Goal: Information Seeking & Learning: Learn about a topic

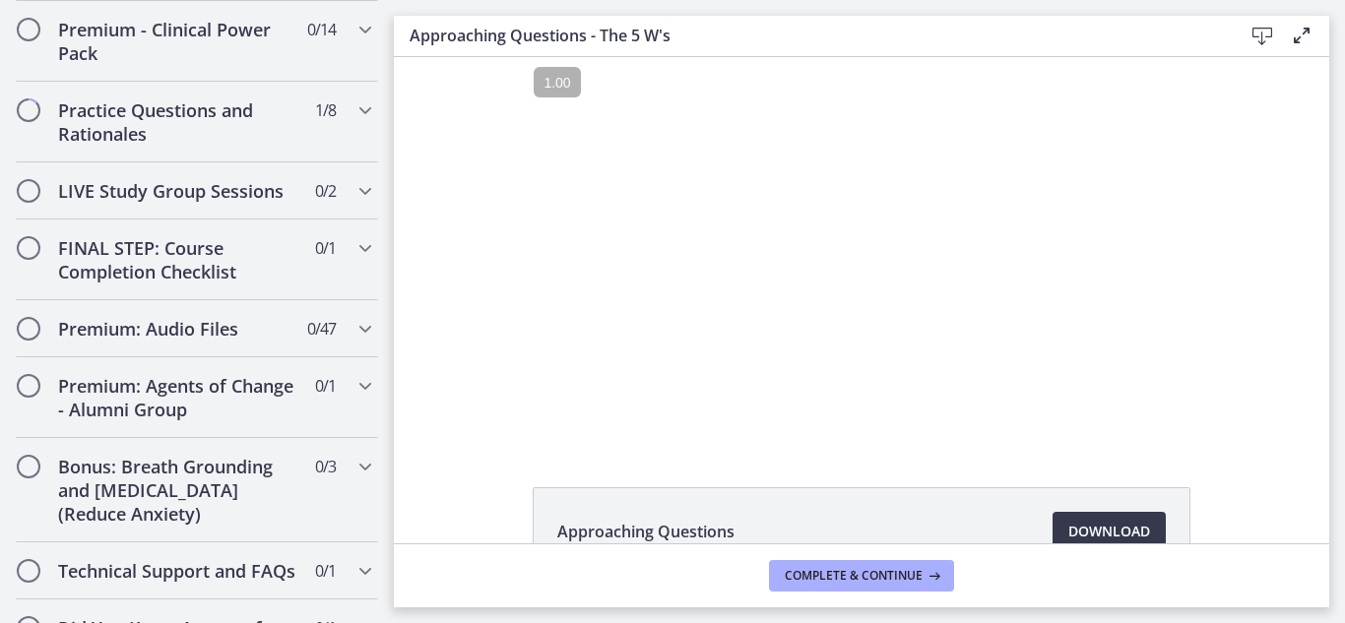
scroll to position [1309, 0]
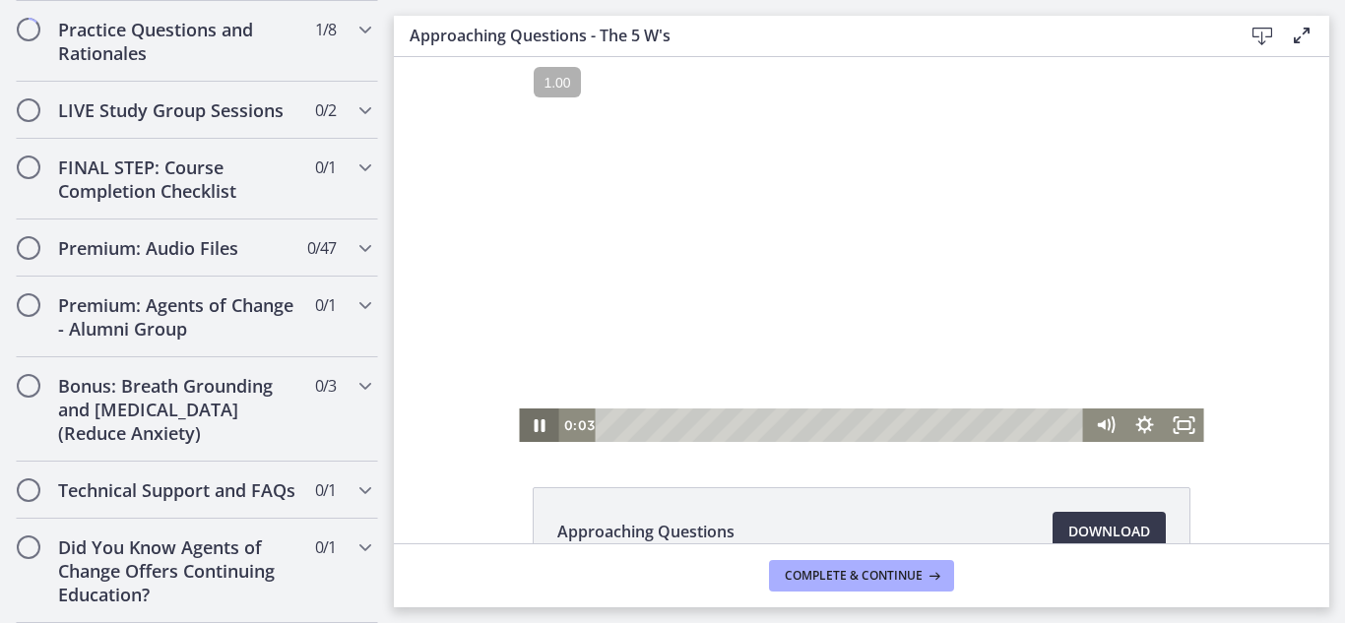
click at [533, 423] on icon "Pause" at bounding box center [538, 425] width 39 height 33
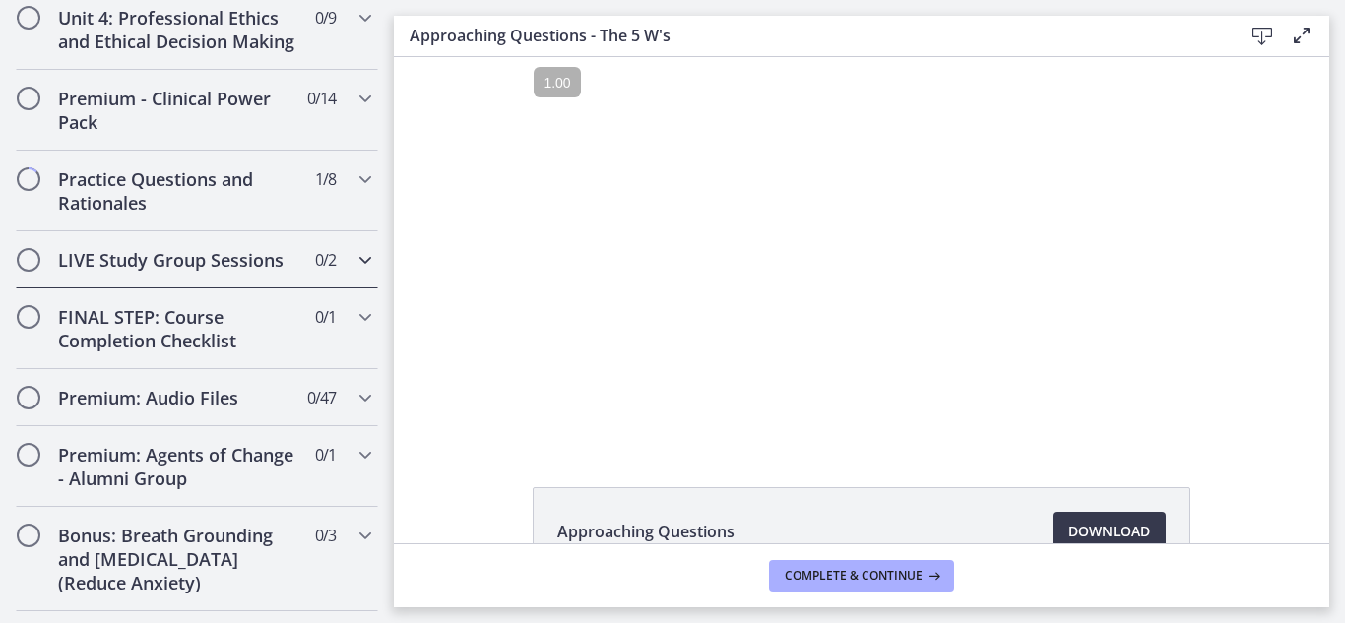
click at [177, 272] on h2 "LIVE Study Group Sessions" at bounding box center [178, 260] width 240 height 24
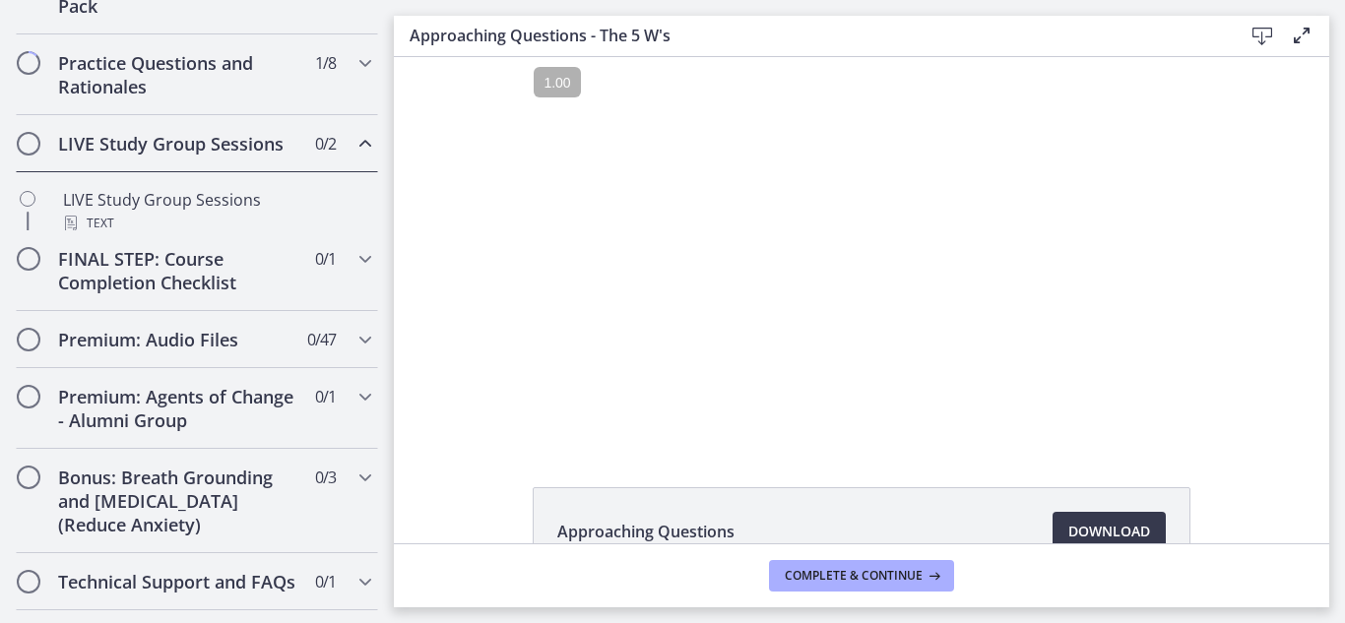
scroll to position [884, 0]
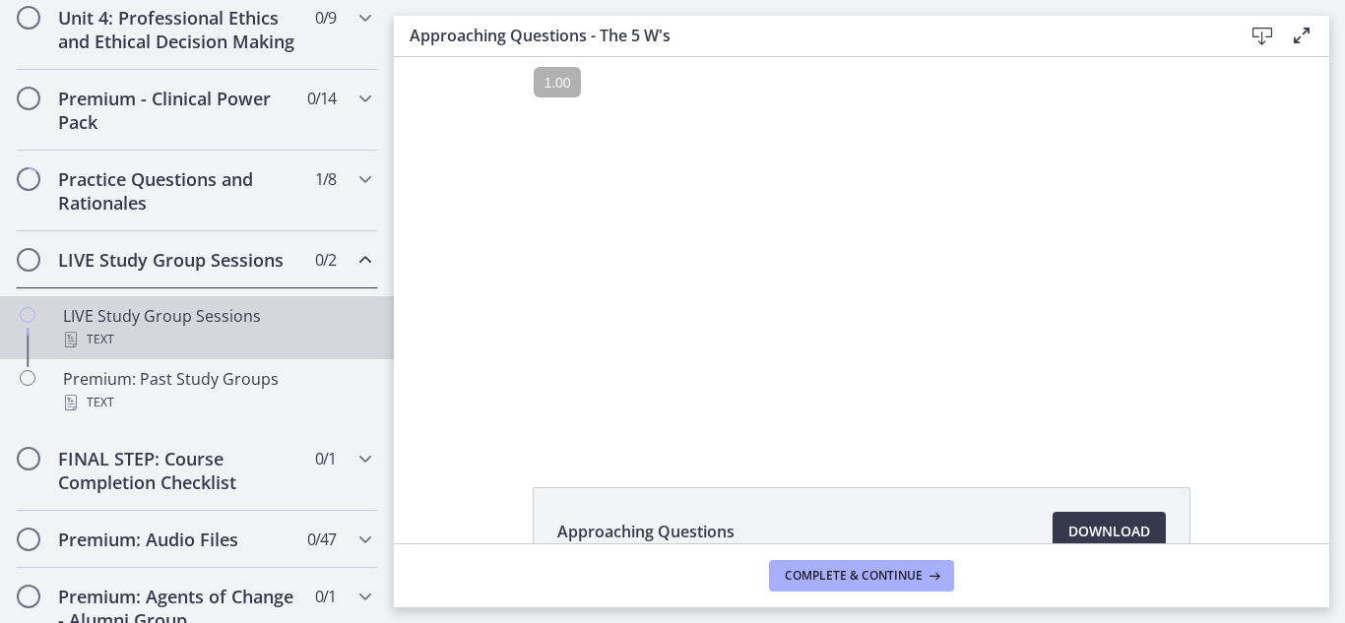
click at [194, 338] on div "LIVE Study Group Sessions Text" at bounding box center [216, 327] width 307 height 47
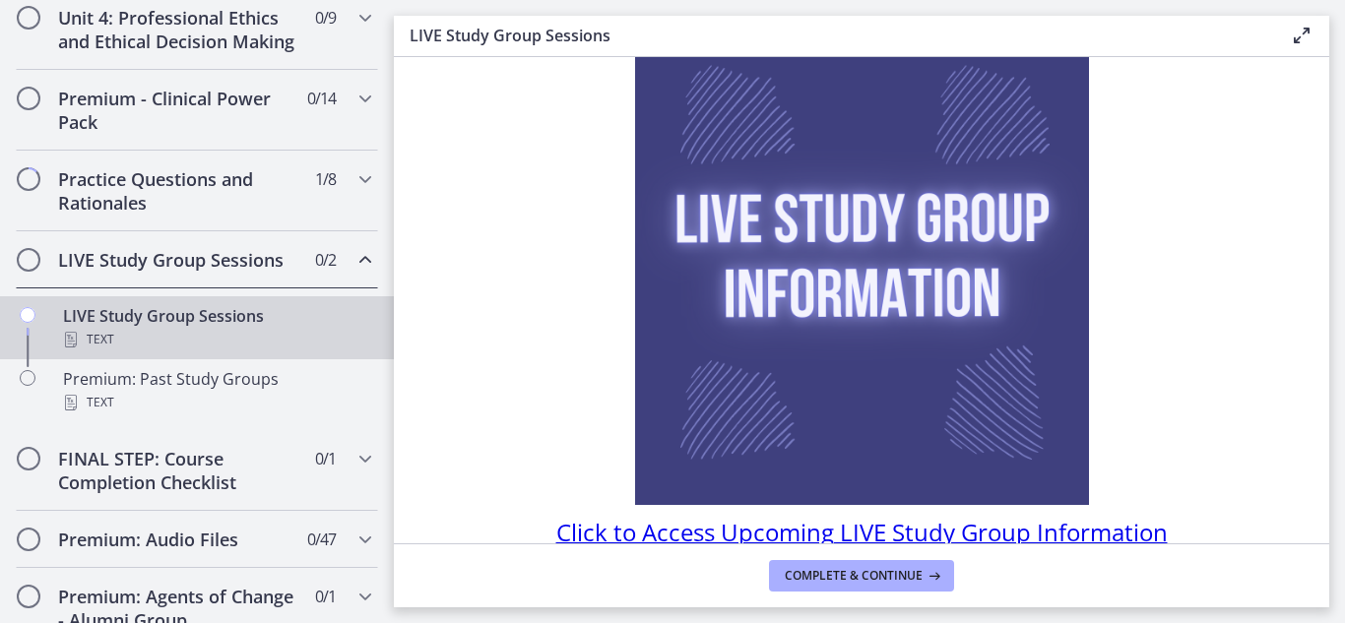
scroll to position [228, 0]
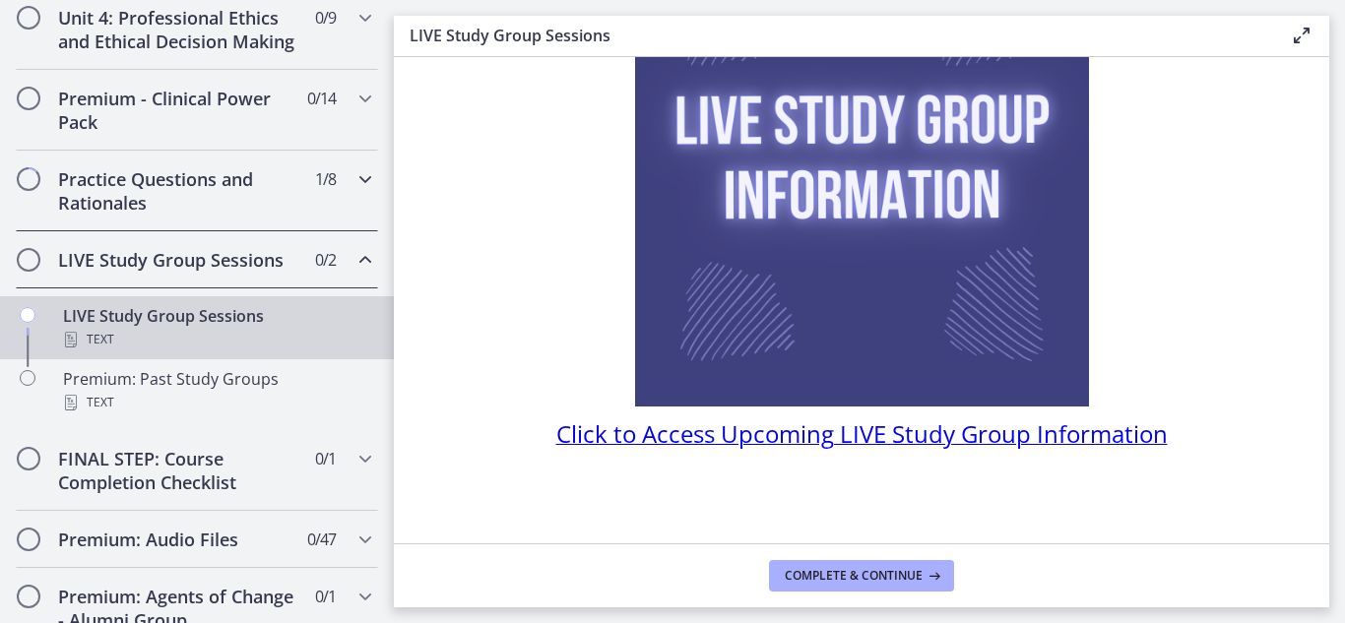
click at [169, 215] on h2 "Practice Questions and Rationales" at bounding box center [178, 190] width 240 height 47
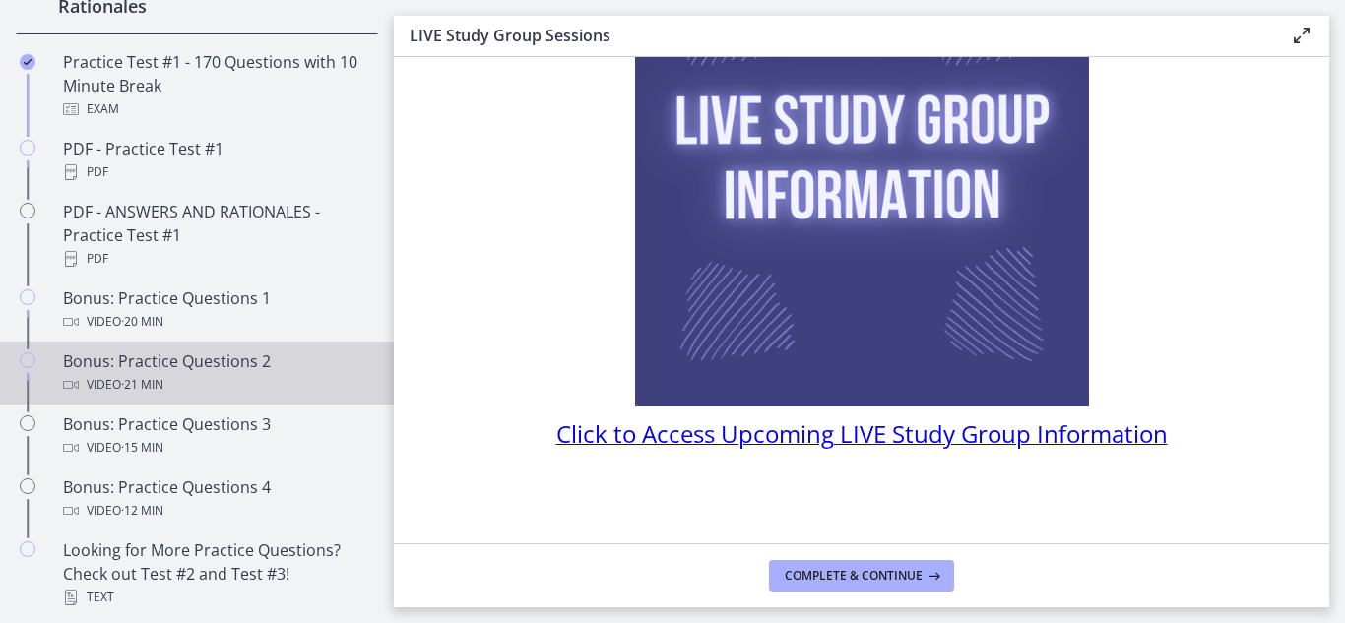
scroll to position [1179, 0]
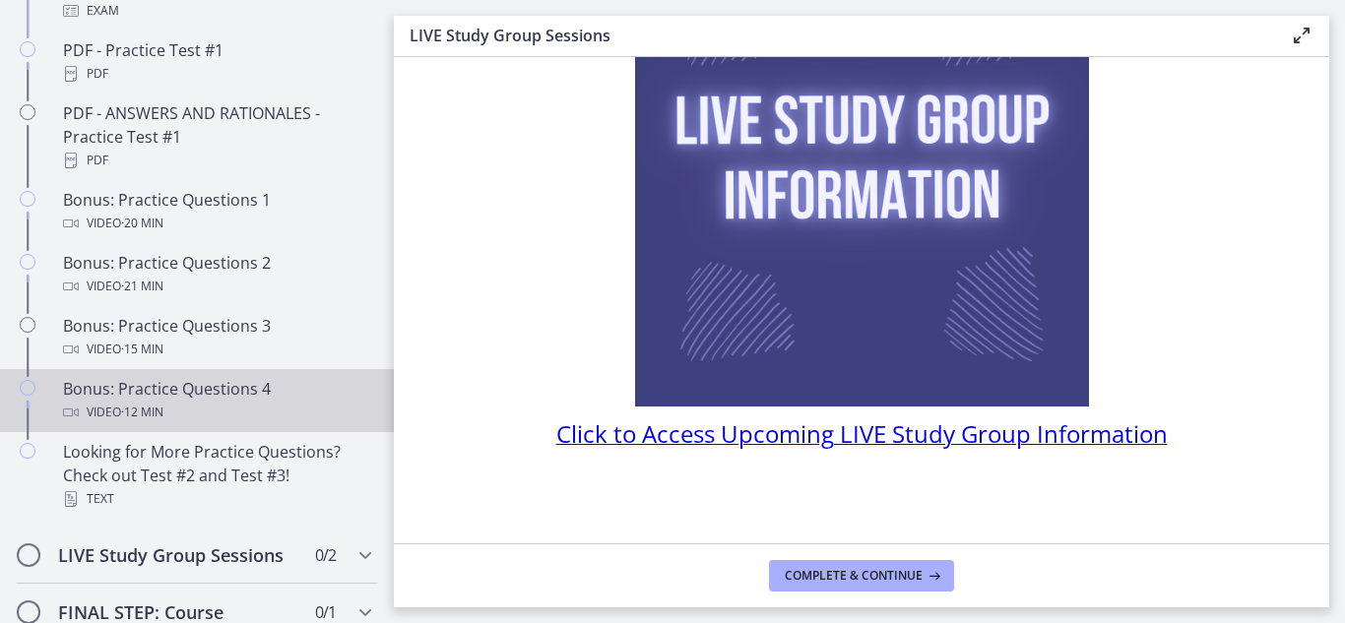
click at [159, 416] on div "Bonus: Practice Questions 4 Video · 12 min" at bounding box center [216, 400] width 307 height 47
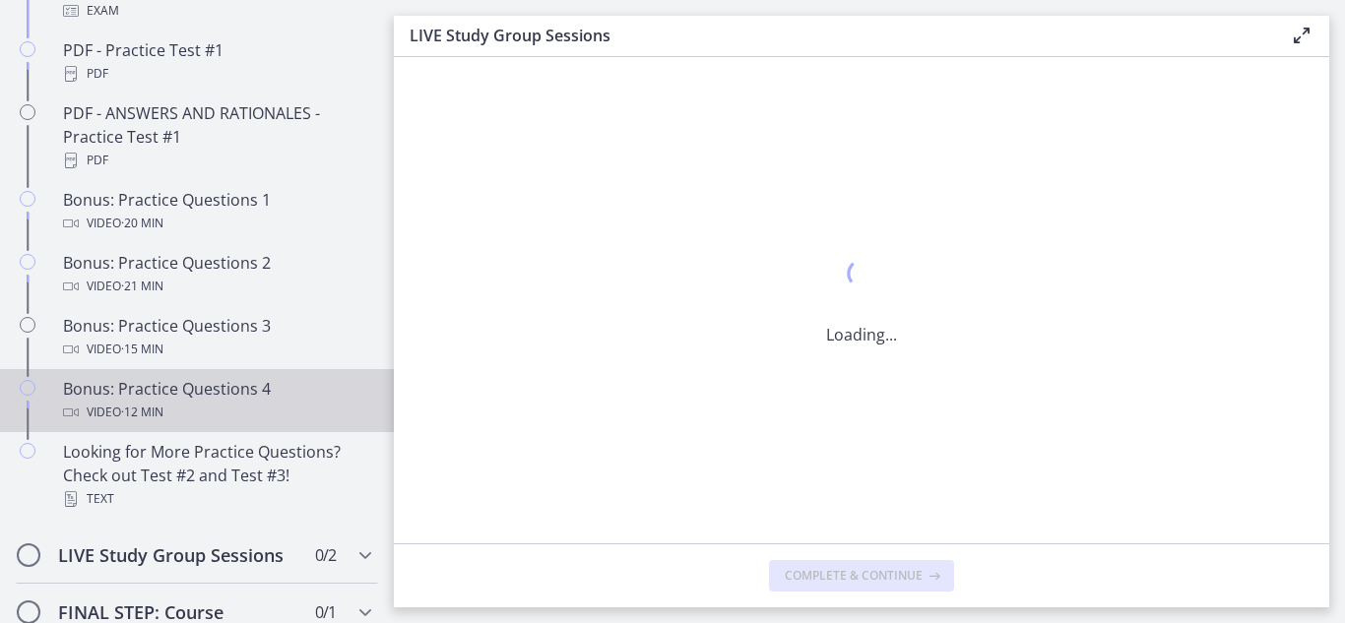
scroll to position [0, 0]
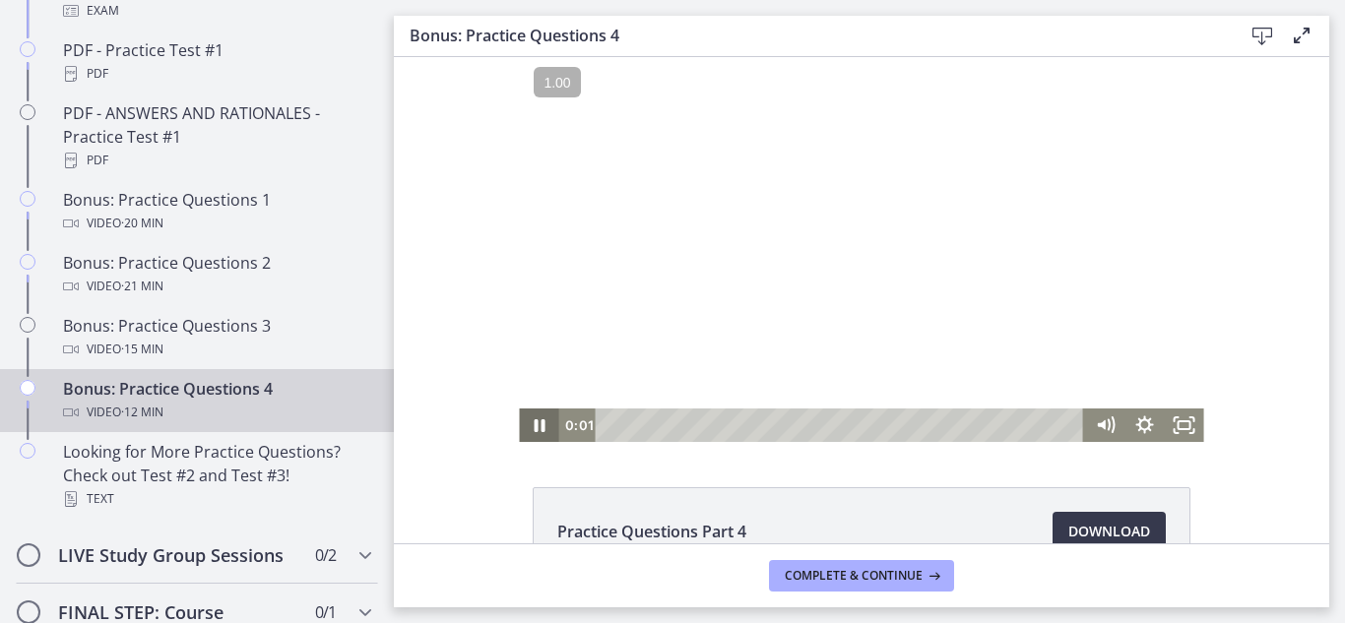
click at [534, 426] on icon "Pause" at bounding box center [539, 425] width 11 height 13
